Goal: Task Accomplishment & Management: Complete application form

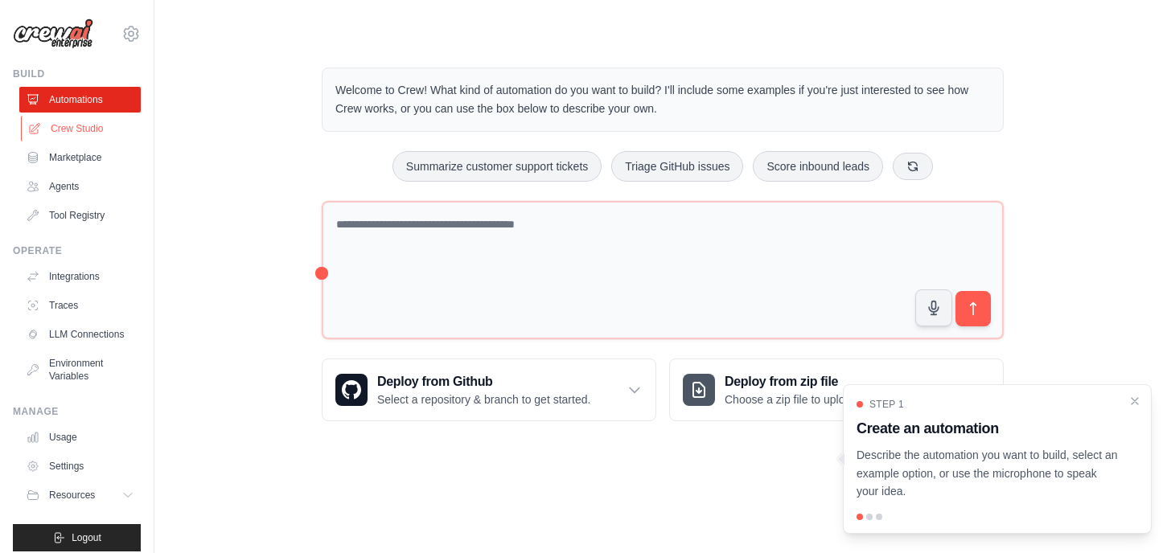
click at [84, 134] on link "Crew Studio" at bounding box center [81, 129] width 121 height 26
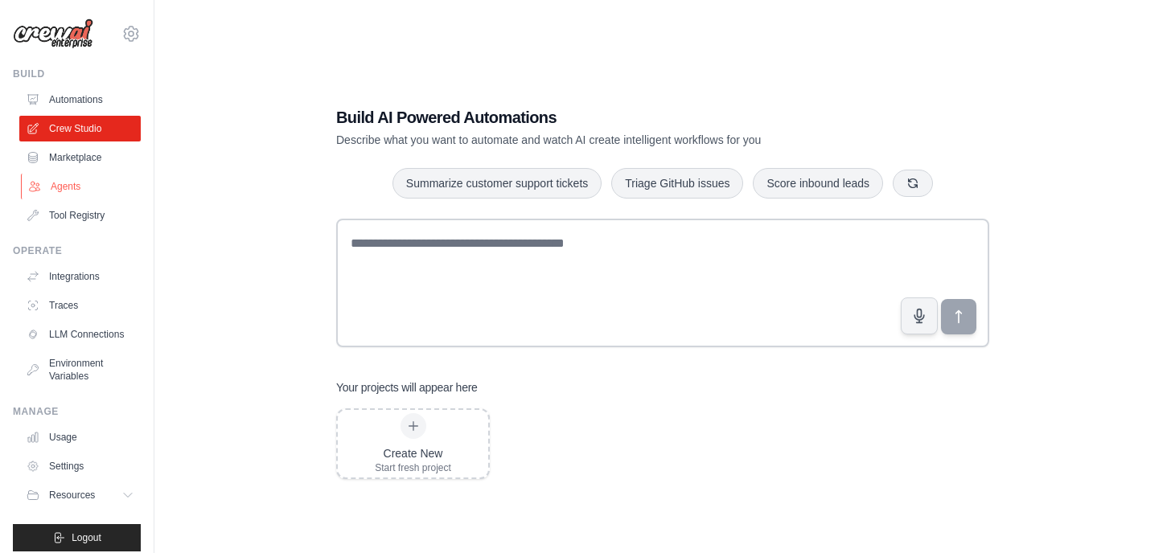
click at [103, 183] on link "Agents" at bounding box center [81, 187] width 121 height 26
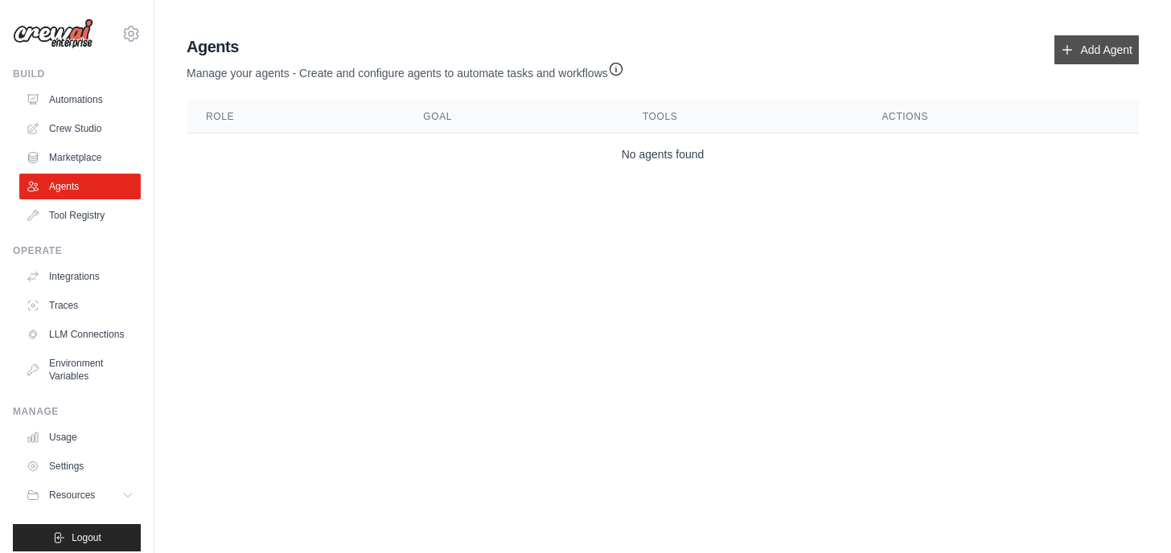
click at [1074, 50] on link "Add Agent" at bounding box center [1096, 49] width 84 height 29
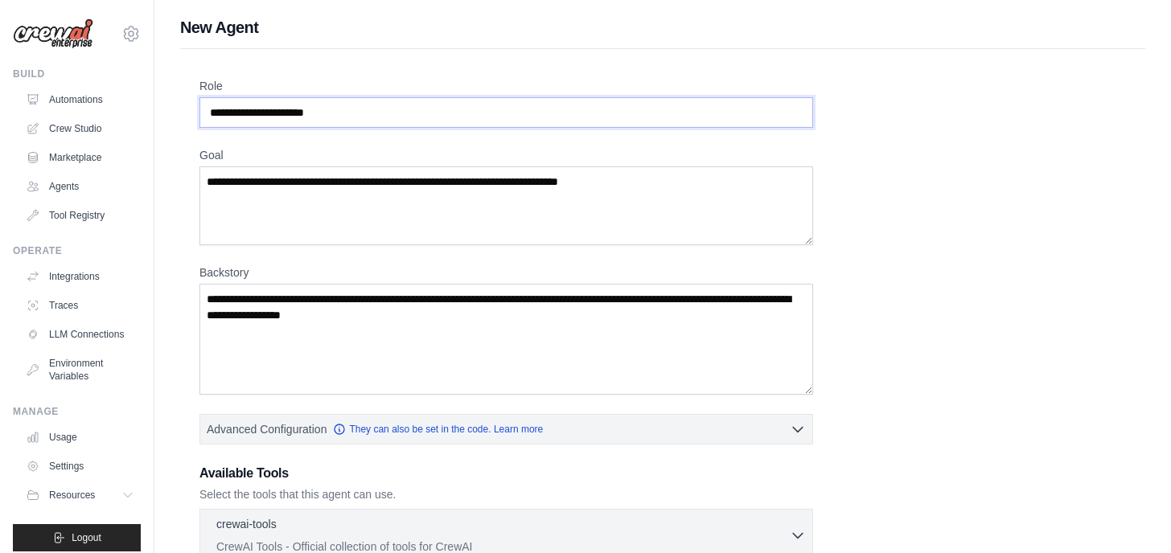
click at [368, 117] on input "Role" at bounding box center [506, 112] width 614 height 31
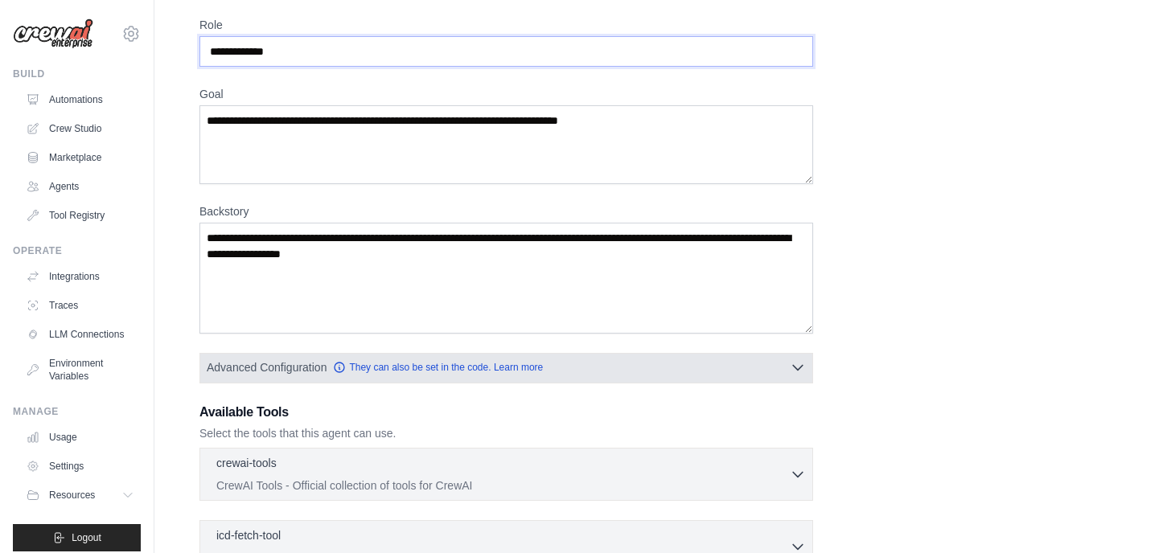
type input "**********"
click at [647, 372] on button "Advanced Configuration They can also be set in the code. Learn more" at bounding box center [506, 367] width 612 height 29
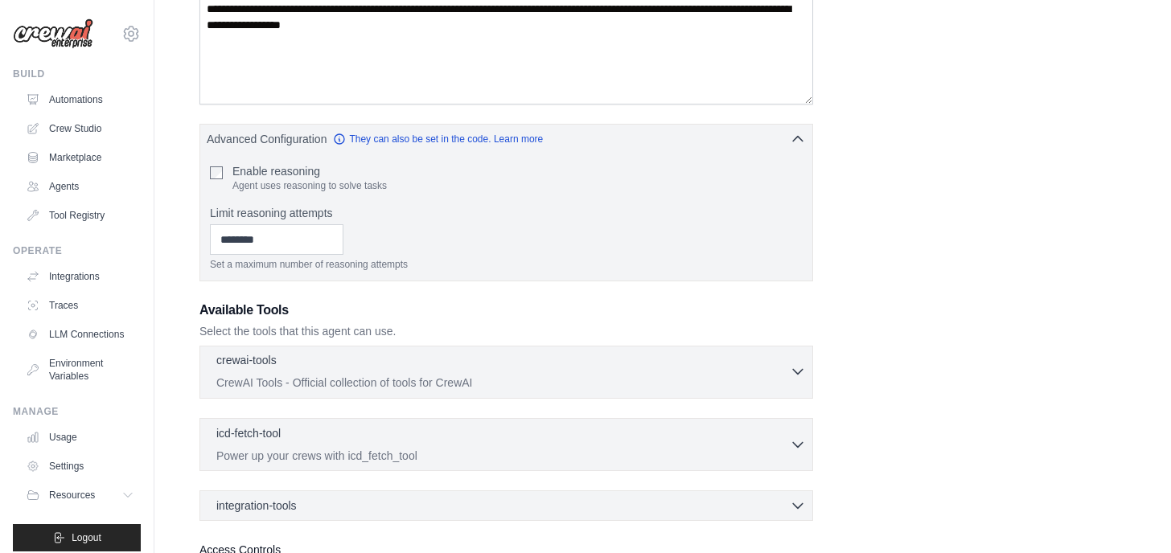
scroll to position [330, 0]
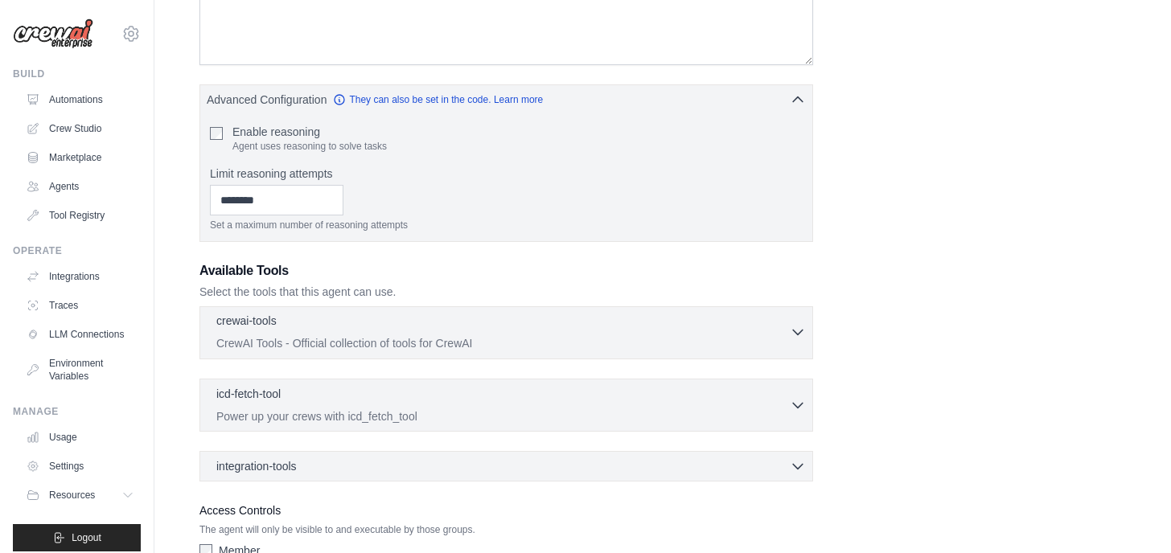
click at [326, 331] on div "crewai-tools 0 selected" at bounding box center [502, 322] width 573 height 19
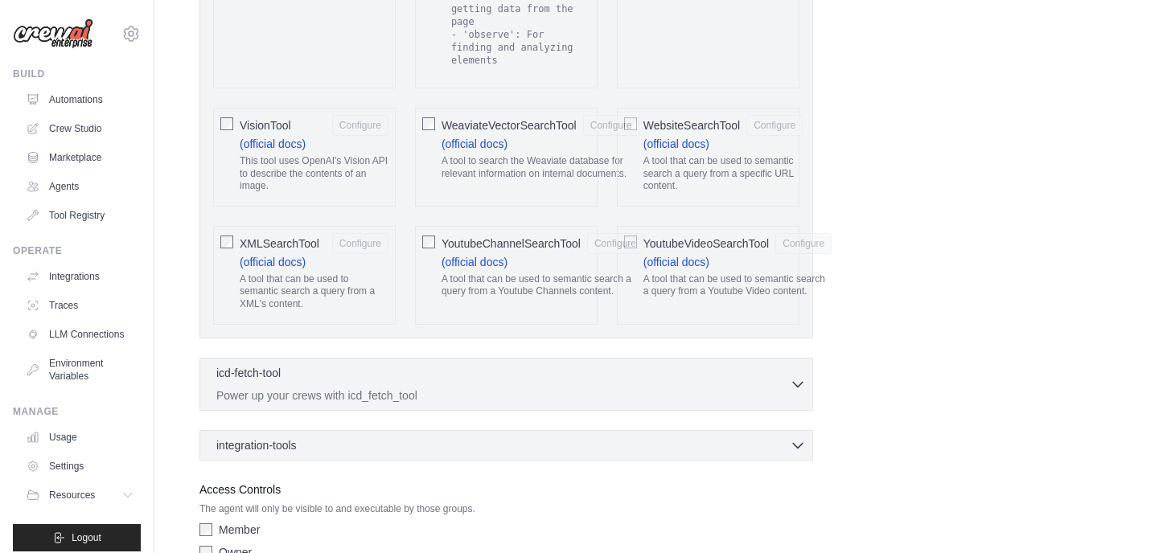
scroll to position [3562, 0]
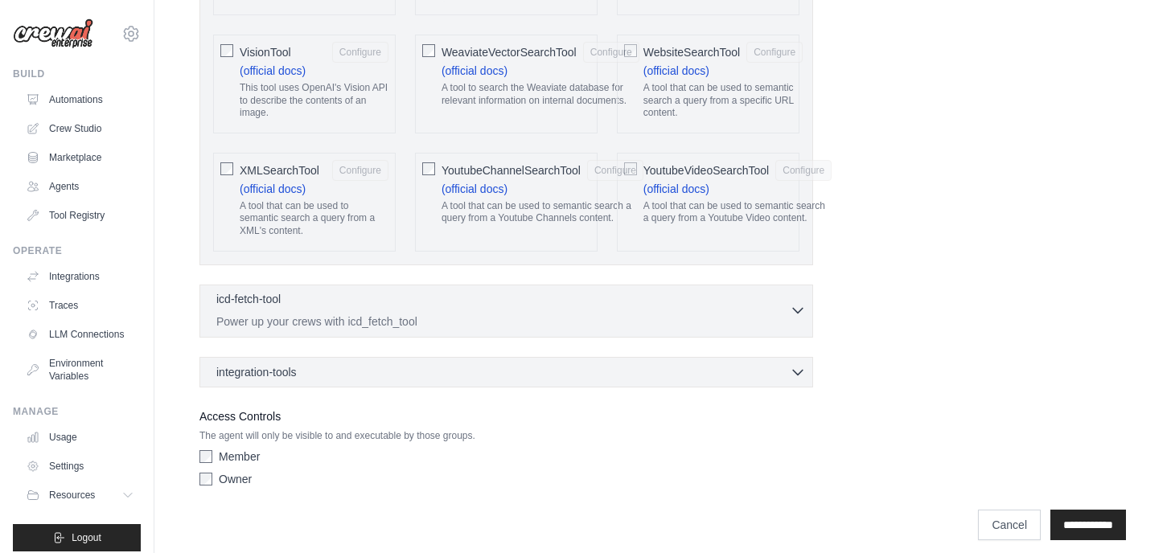
click at [364, 314] on p "Power up your crews with icd_fetch_tool" at bounding box center [502, 322] width 573 height 16
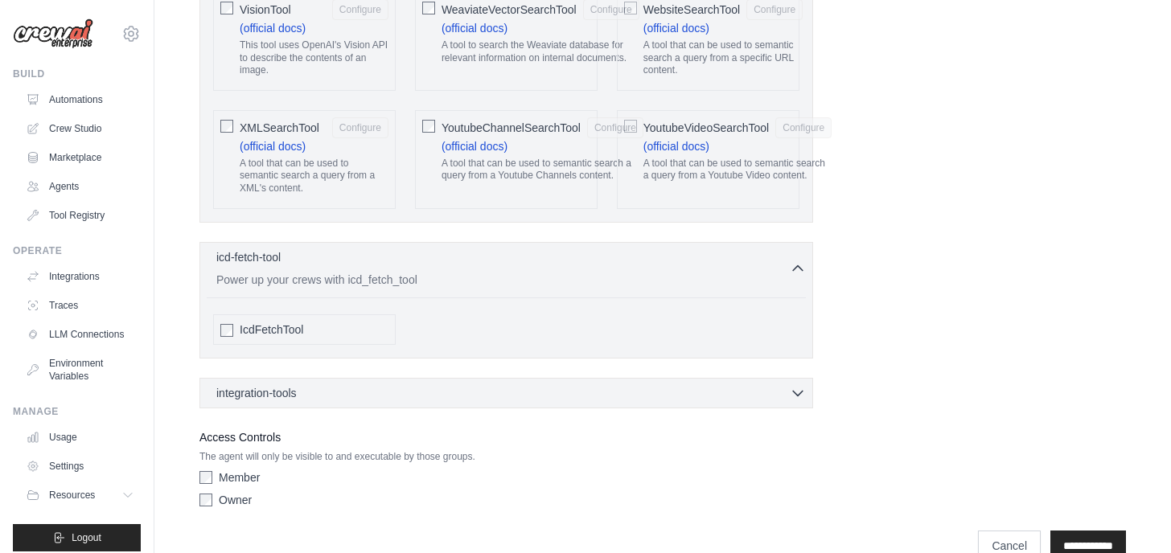
scroll to position [3626, 0]
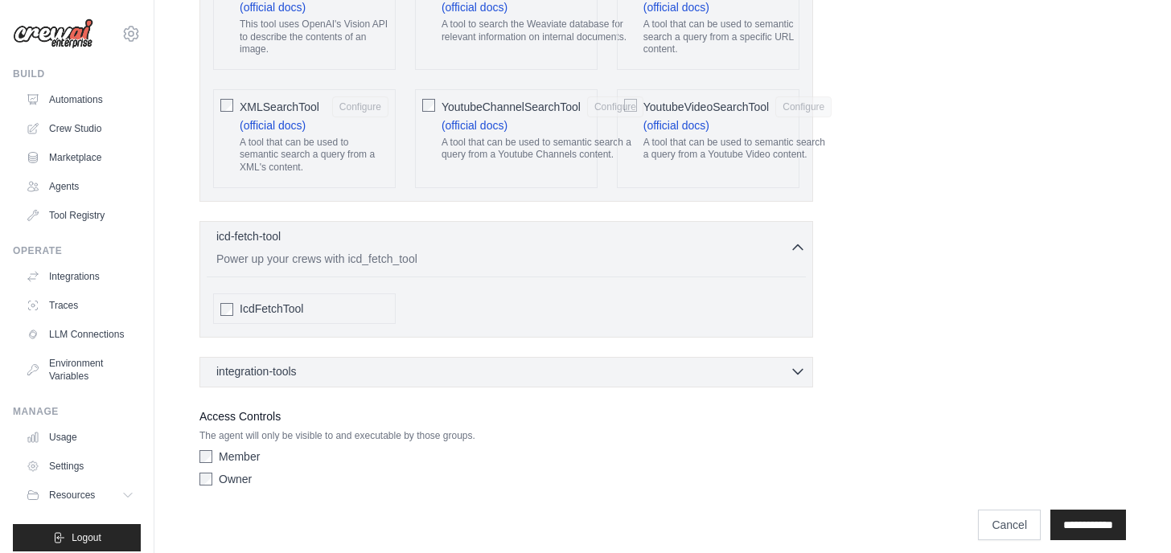
click at [281, 366] on span "integration-tools" at bounding box center [256, 371] width 80 height 16
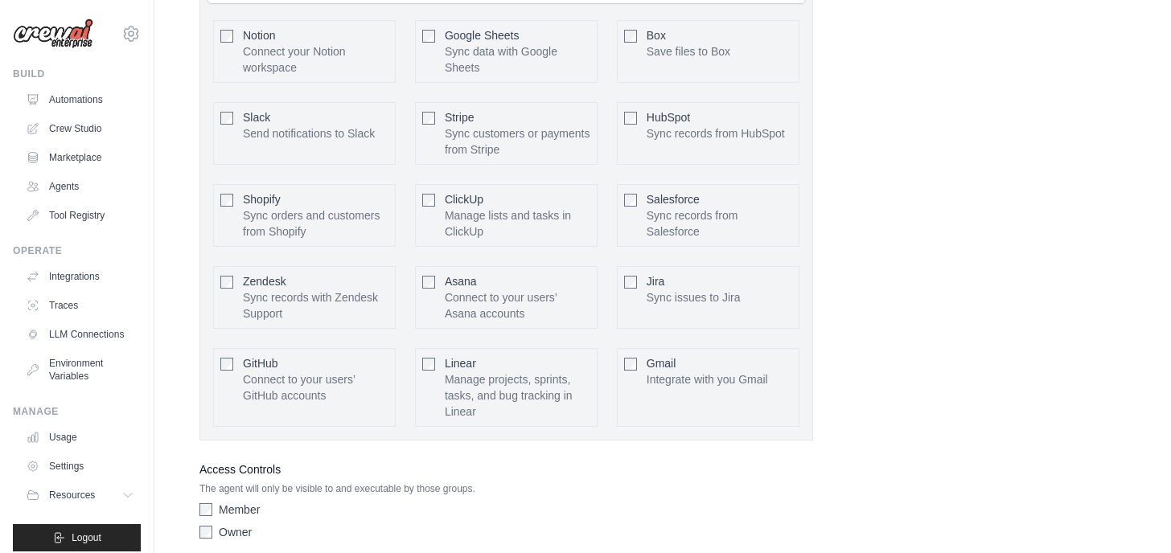
scroll to position [4103, 0]
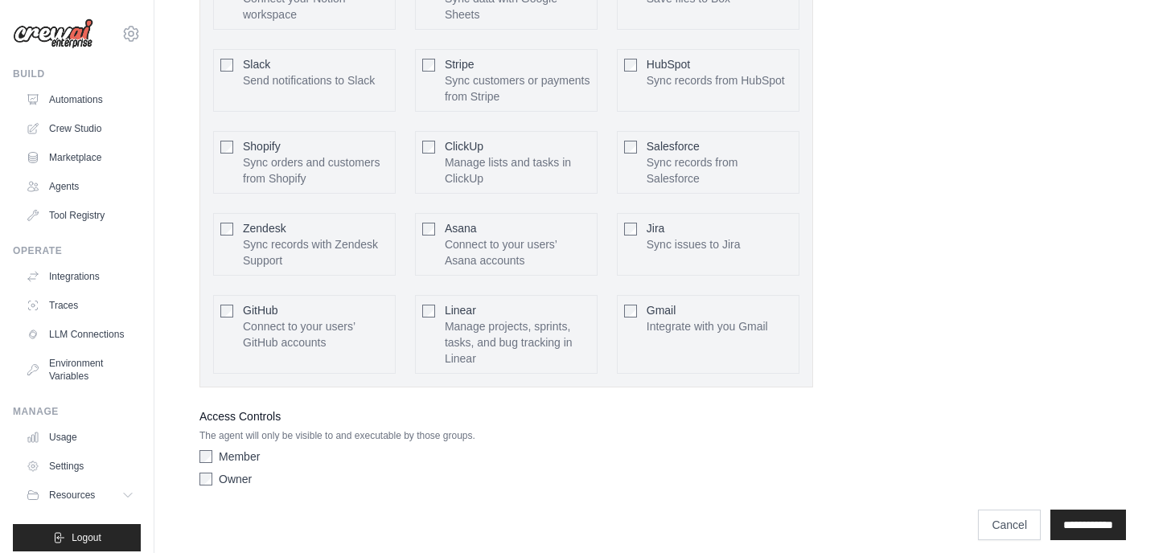
click at [231, 471] on label "Owner" at bounding box center [235, 479] width 33 height 16
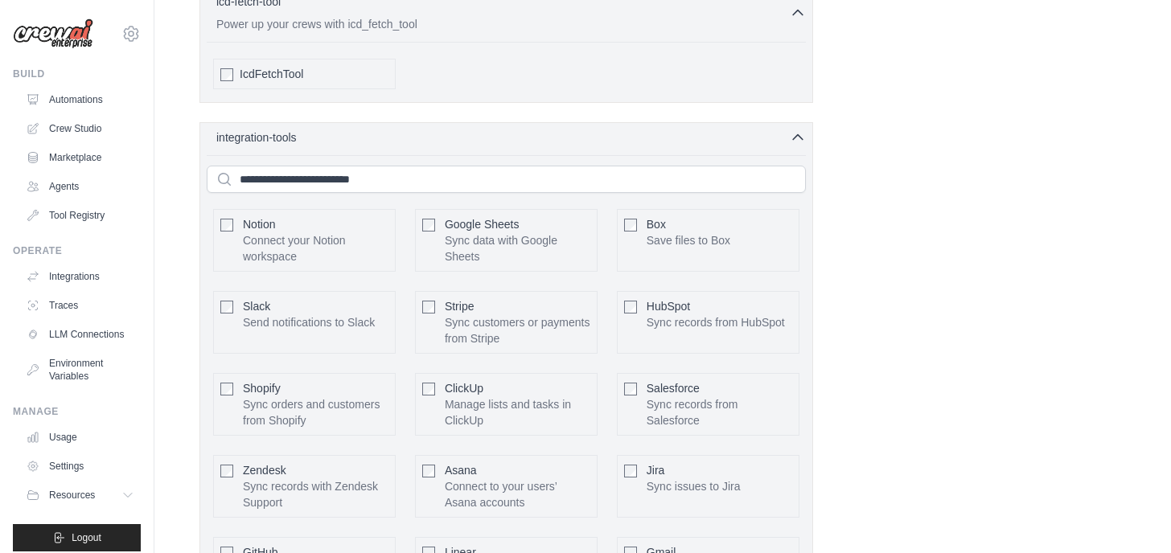
scroll to position [3824, 0]
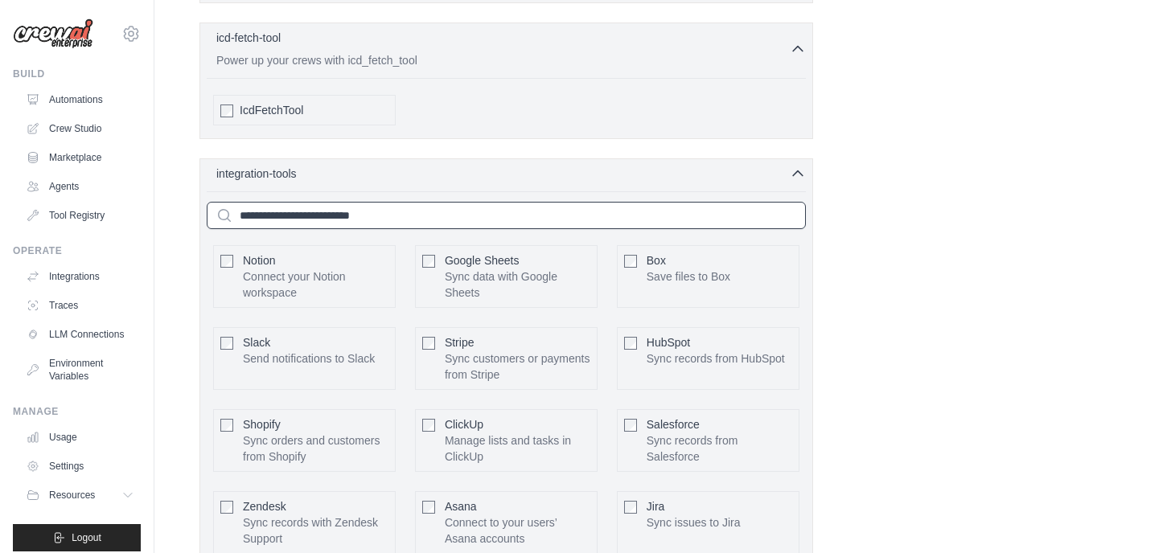
click at [323, 202] on input "text" at bounding box center [506, 215] width 599 height 27
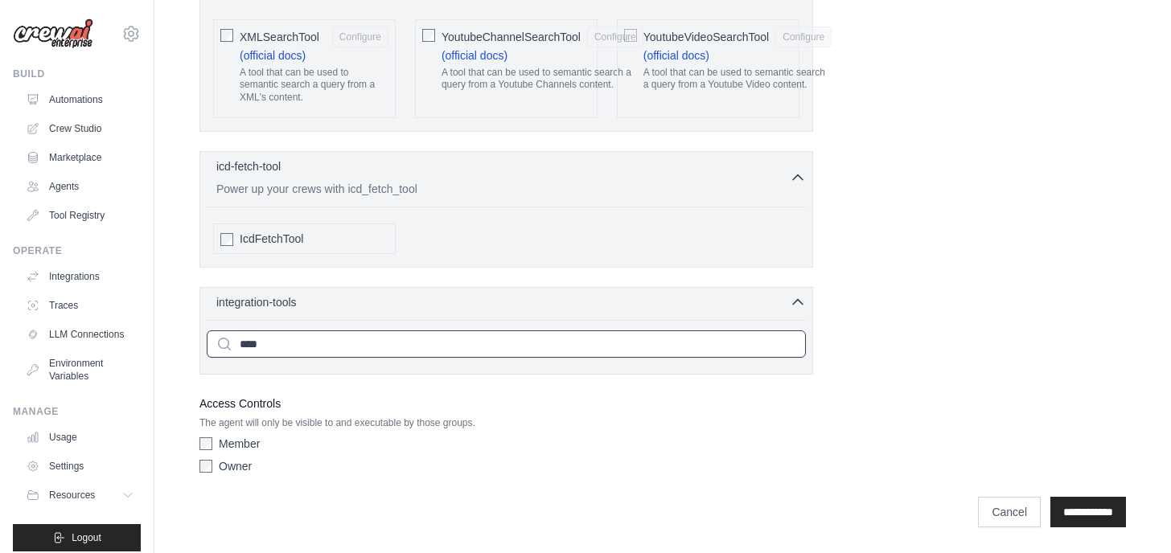
scroll to position [3683, 0]
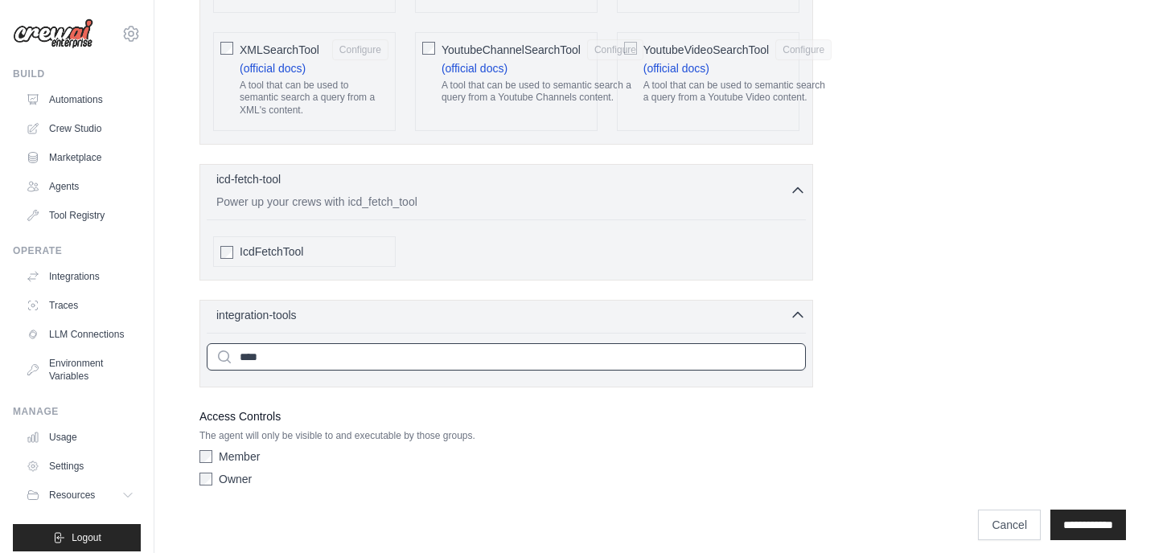
type input "*****"
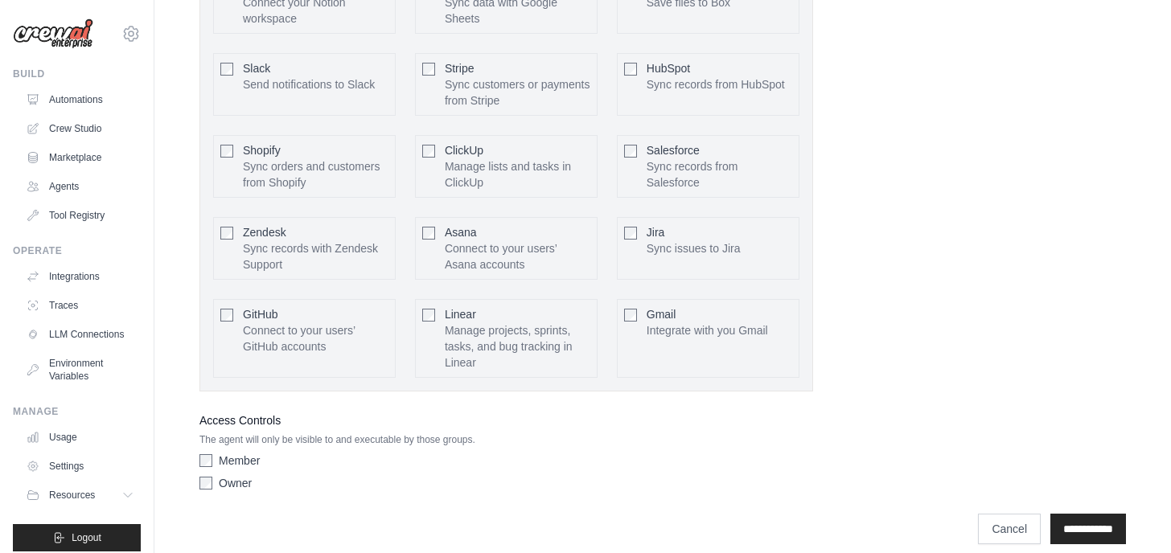
scroll to position [4103, 0]
